Goal: Information Seeking & Learning: Learn about a topic

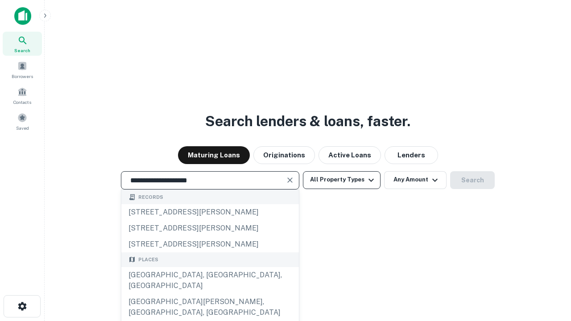
click at [210, 294] on div "[GEOGRAPHIC_DATA], [GEOGRAPHIC_DATA], [GEOGRAPHIC_DATA]" at bounding box center [209, 280] width 177 height 27
click at [342, 180] on button "All Property Types" at bounding box center [342, 180] width 78 height 18
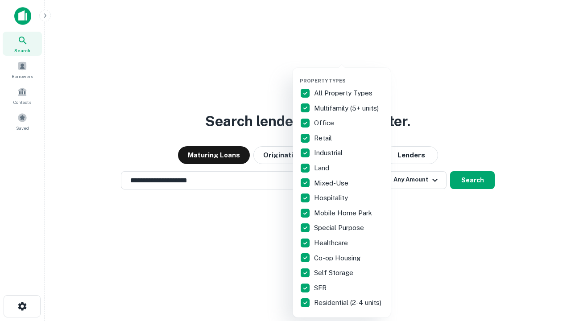
type input "**********"
click at [349, 75] on button "button" at bounding box center [349, 75] width 98 height 0
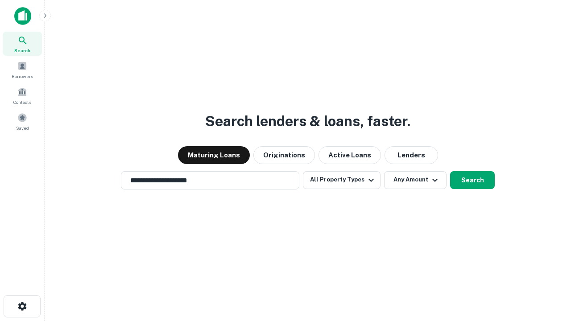
scroll to position [14, 0]
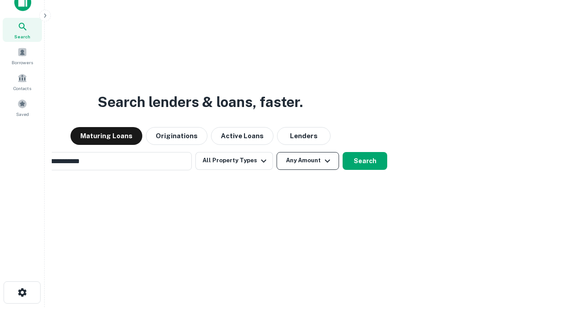
click at [276, 152] on button "Any Amount" at bounding box center [307, 161] width 62 height 18
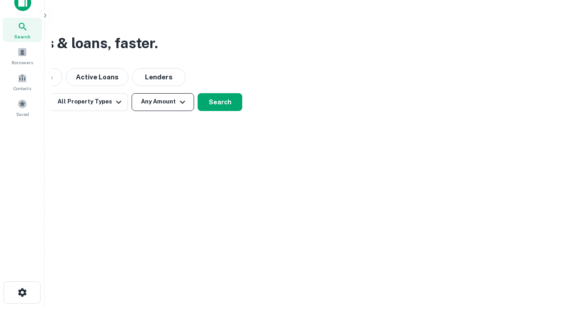
scroll to position [14, 0]
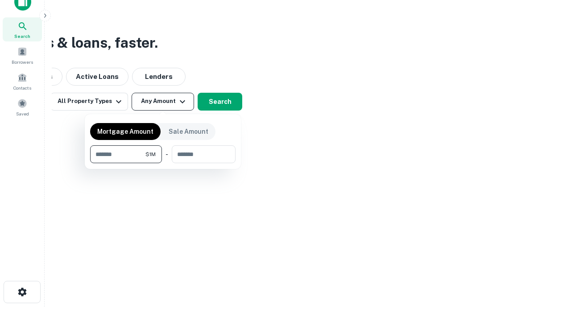
type input "*******"
click at [163, 163] on button "button" at bounding box center [162, 163] width 145 height 0
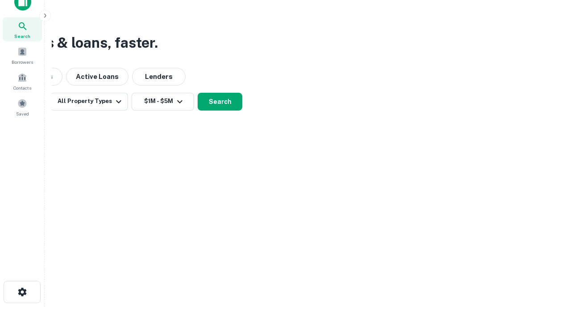
scroll to position [14, 0]
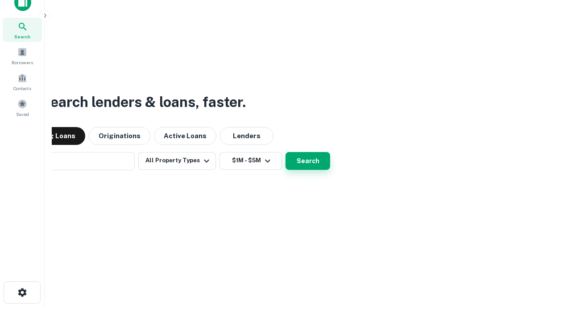
click at [285, 152] on button "Search" at bounding box center [307, 161] width 45 height 18
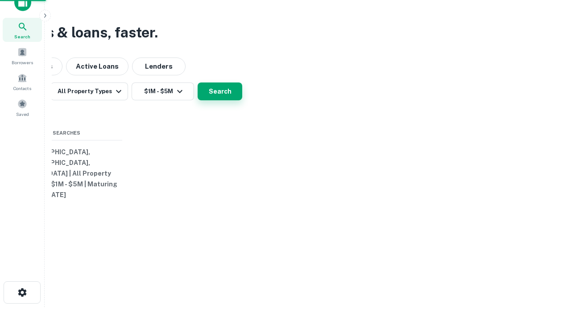
scroll to position [14, 0]
